Goal: Task Accomplishment & Management: Use online tool/utility

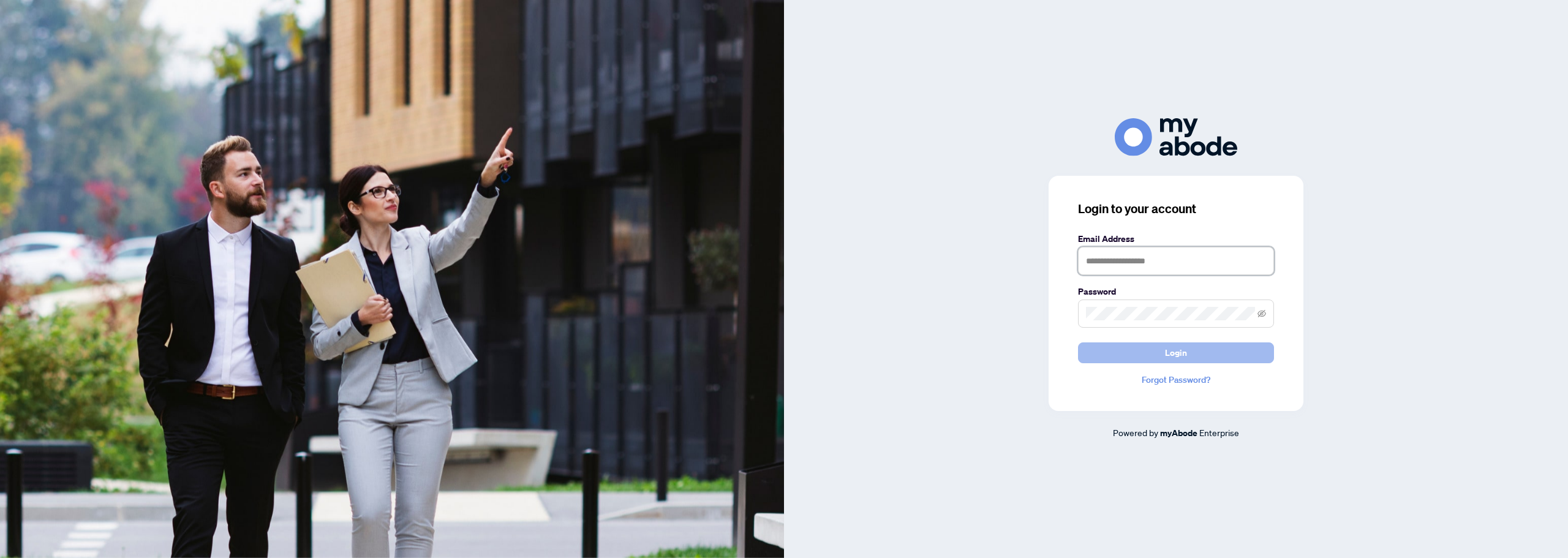
type input "**********"
click at [1177, 354] on span "Login" at bounding box center [1176, 352] width 22 height 19
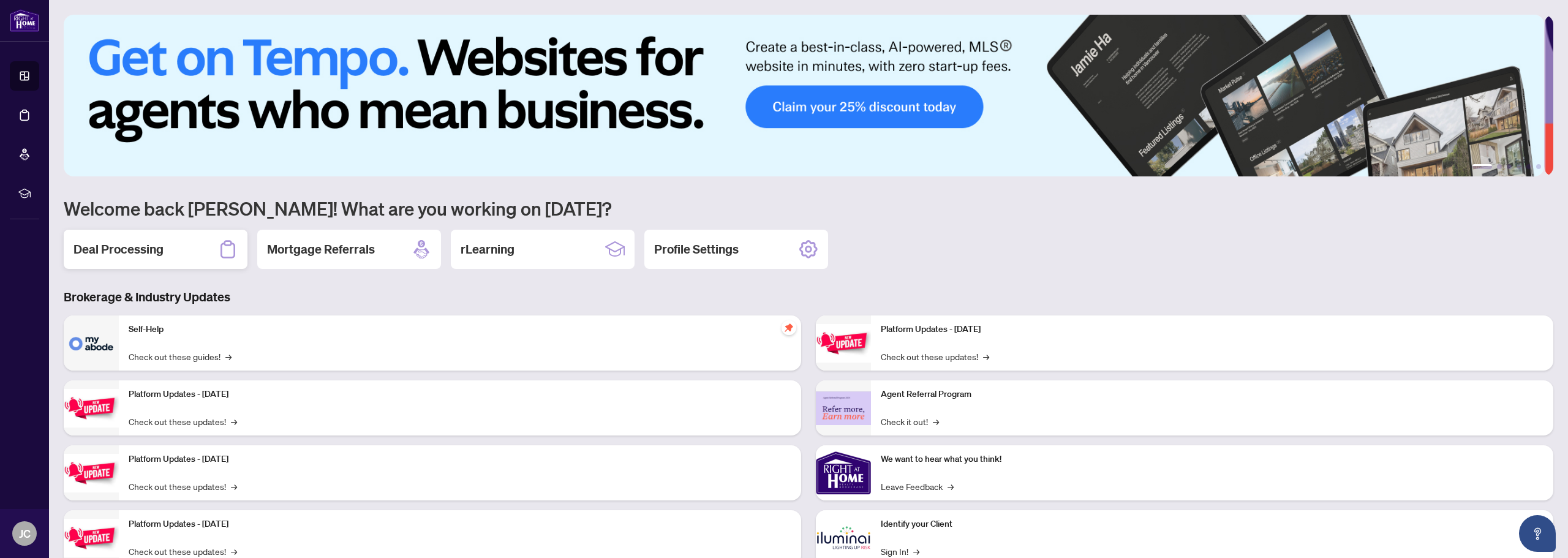
click at [147, 250] on h2 "Deal Processing" at bounding box center [118, 249] width 90 height 17
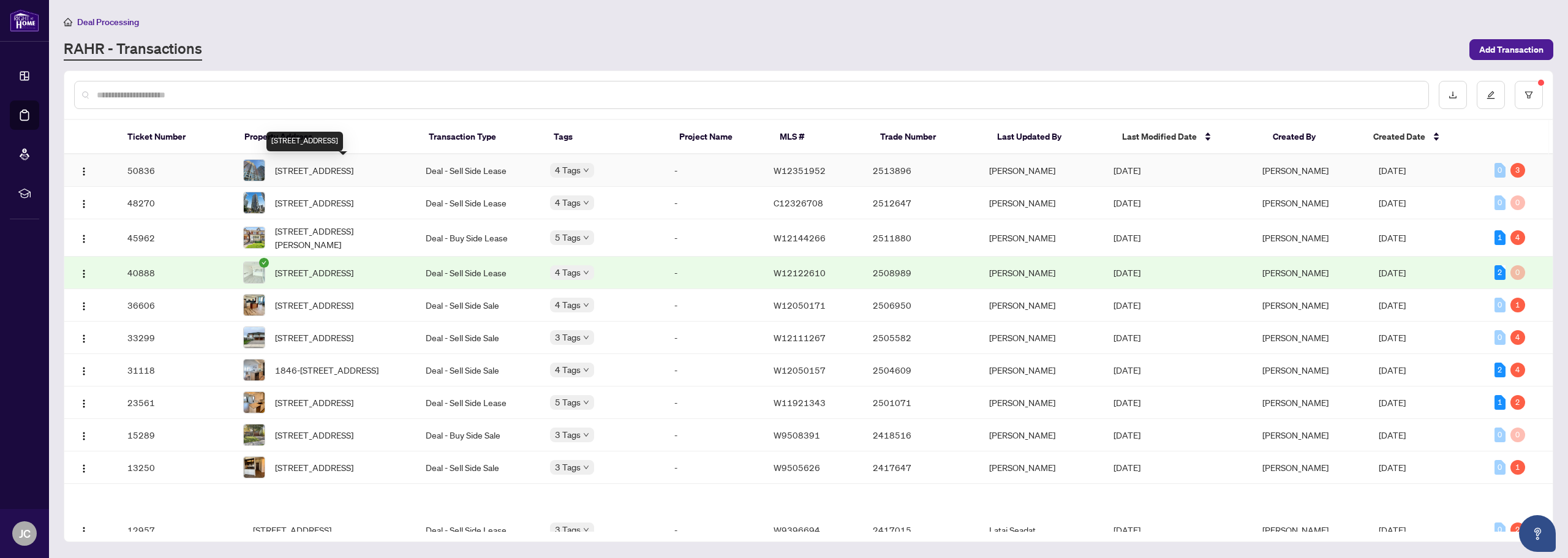
click at [322, 164] on span "[STREET_ADDRESS]" at bounding box center [314, 170] width 79 height 13
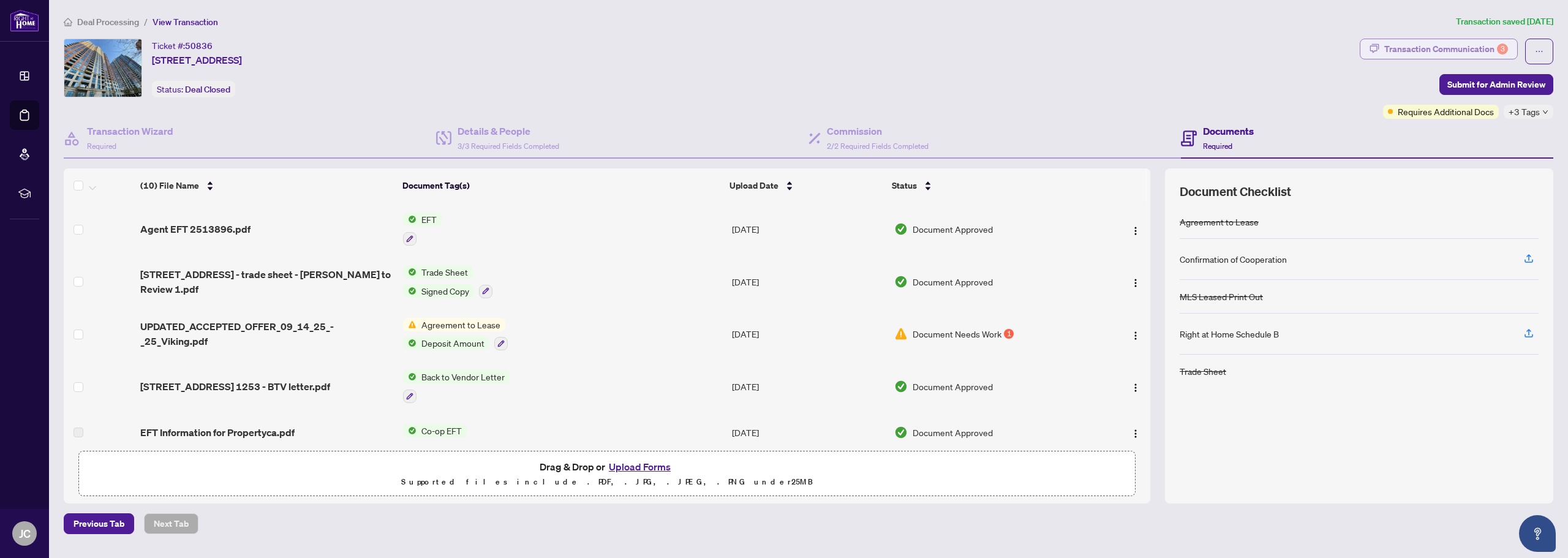
click at [1425, 49] on div "Transaction Communication 3" at bounding box center [1446, 49] width 124 height 19
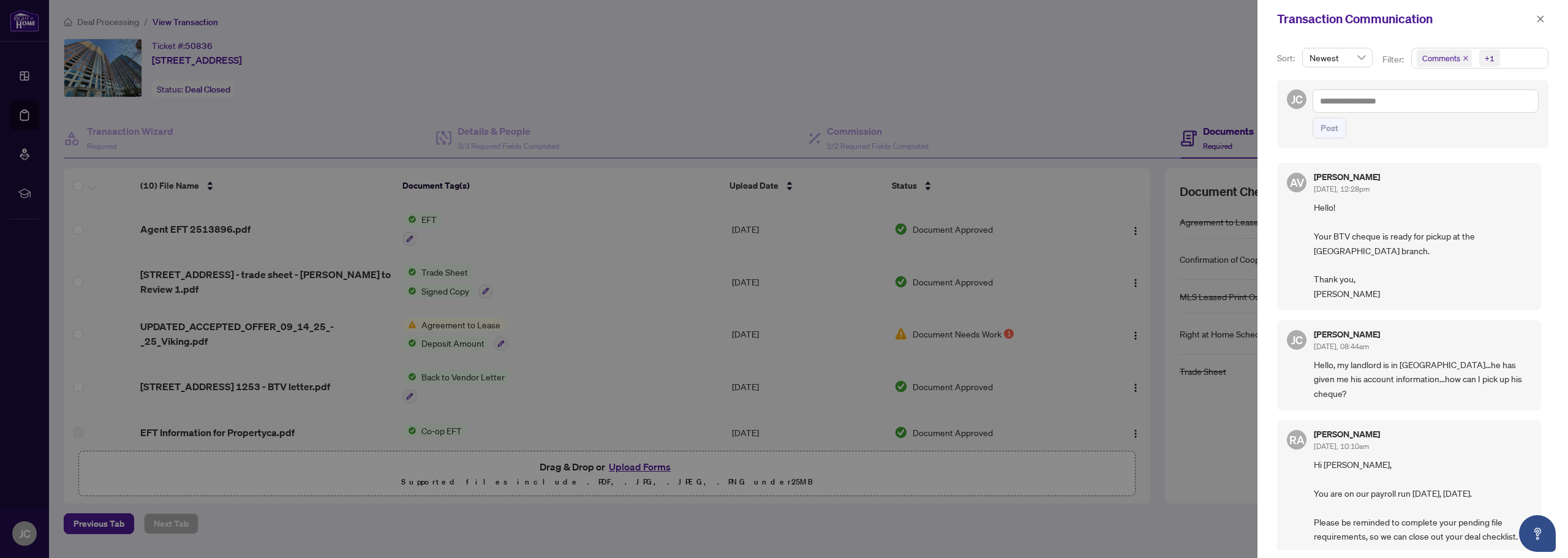
click at [1128, 48] on div at bounding box center [784, 279] width 1568 height 558
click at [27, 120] on div at bounding box center [784, 279] width 1568 height 558
click at [191, 228] on div at bounding box center [784, 279] width 1568 height 558
click at [1547, 21] on button "button" at bounding box center [1540, 19] width 16 height 15
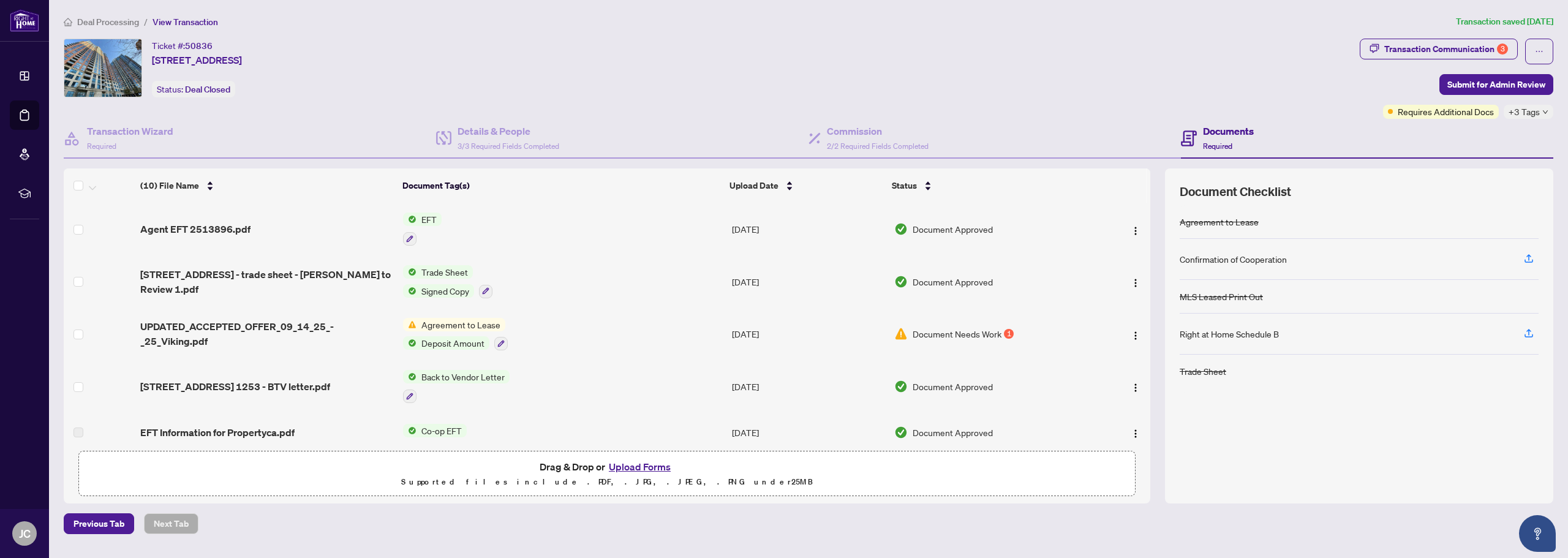
click at [224, 228] on span "Agent EFT 2513896.pdf" at bounding box center [195, 228] width 110 height 15
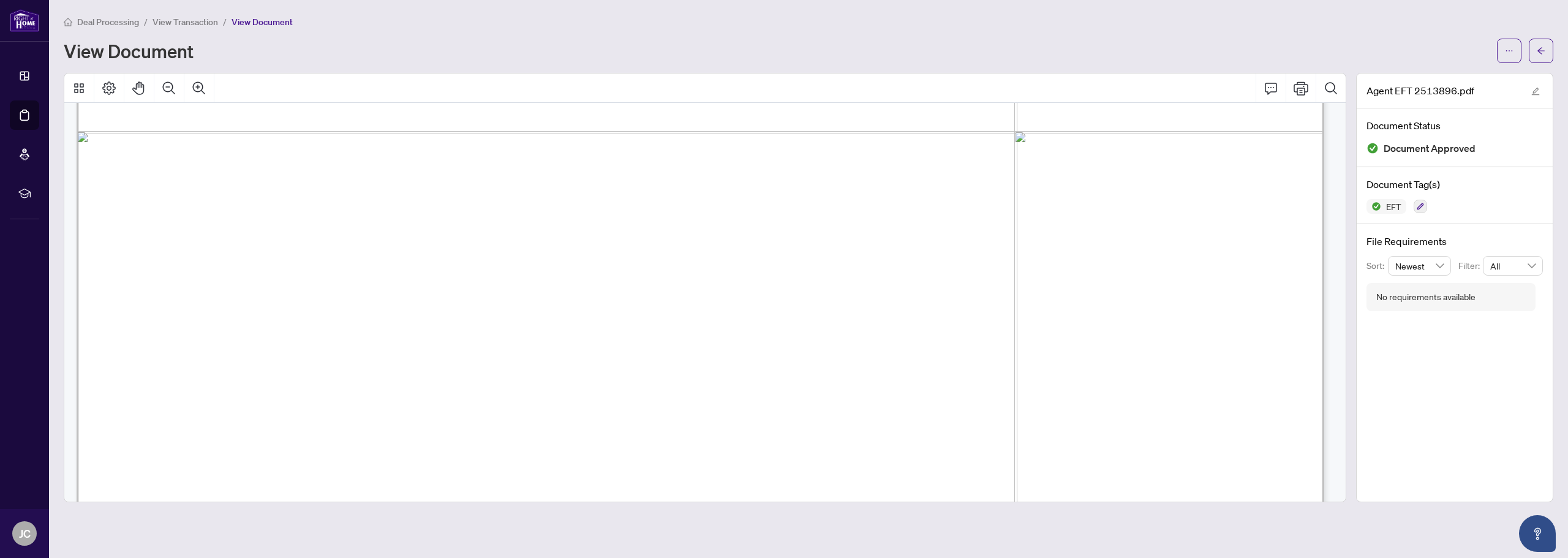
scroll to position [980, 0]
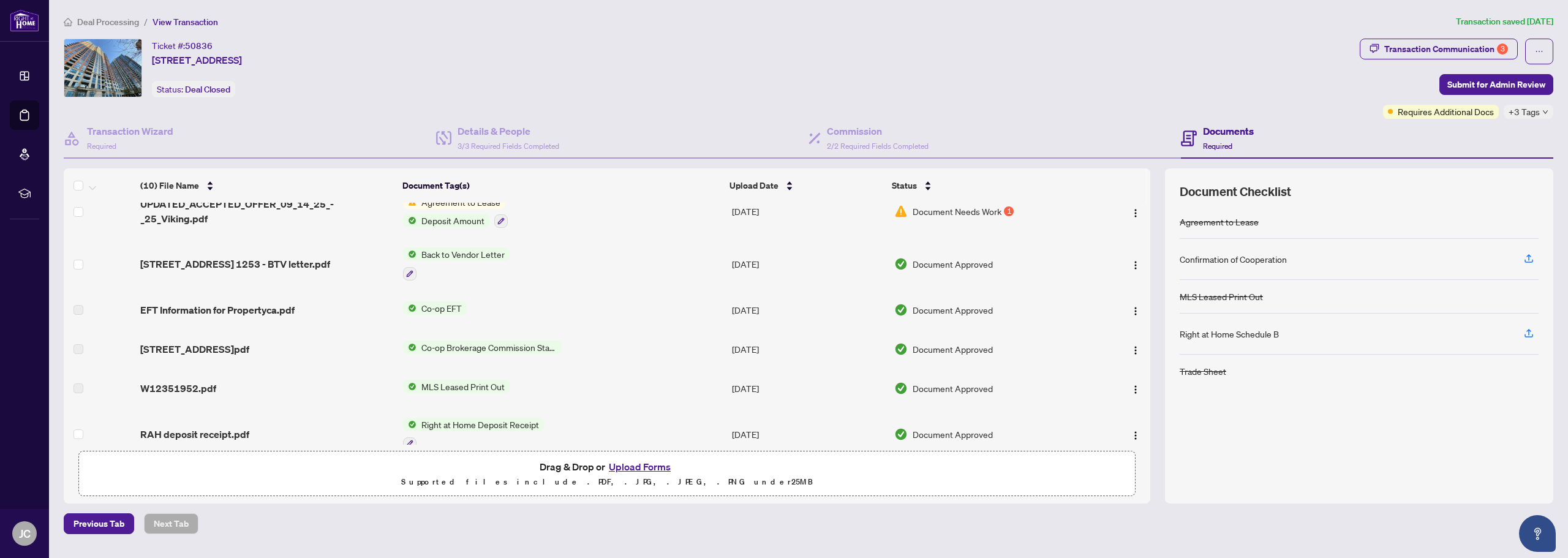
scroll to position [245, 0]
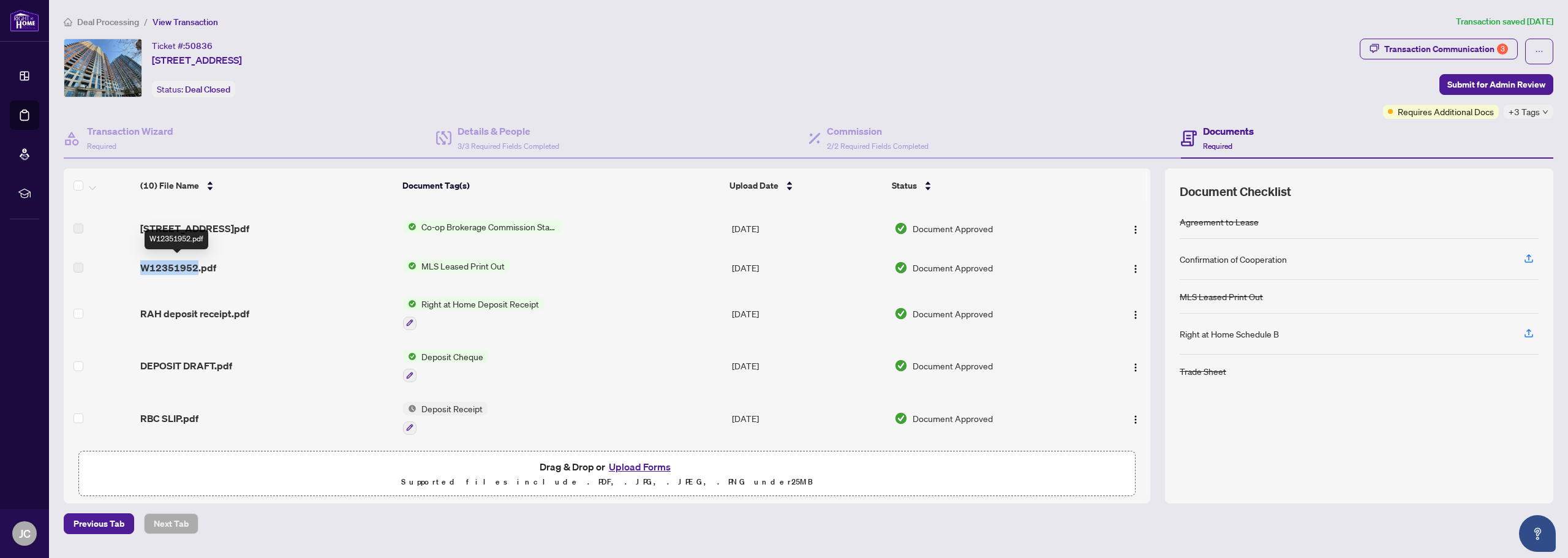
drag, startPoint x: 140, startPoint y: 262, endPoint x: 195, endPoint y: 261, distance: 55.0
click at [195, 261] on span "W12351952.pdf" at bounding box center [178, 267] width 76 height 15
copy span "W12351952"
